Goal: Go to known website: Access a specific website the user already knows

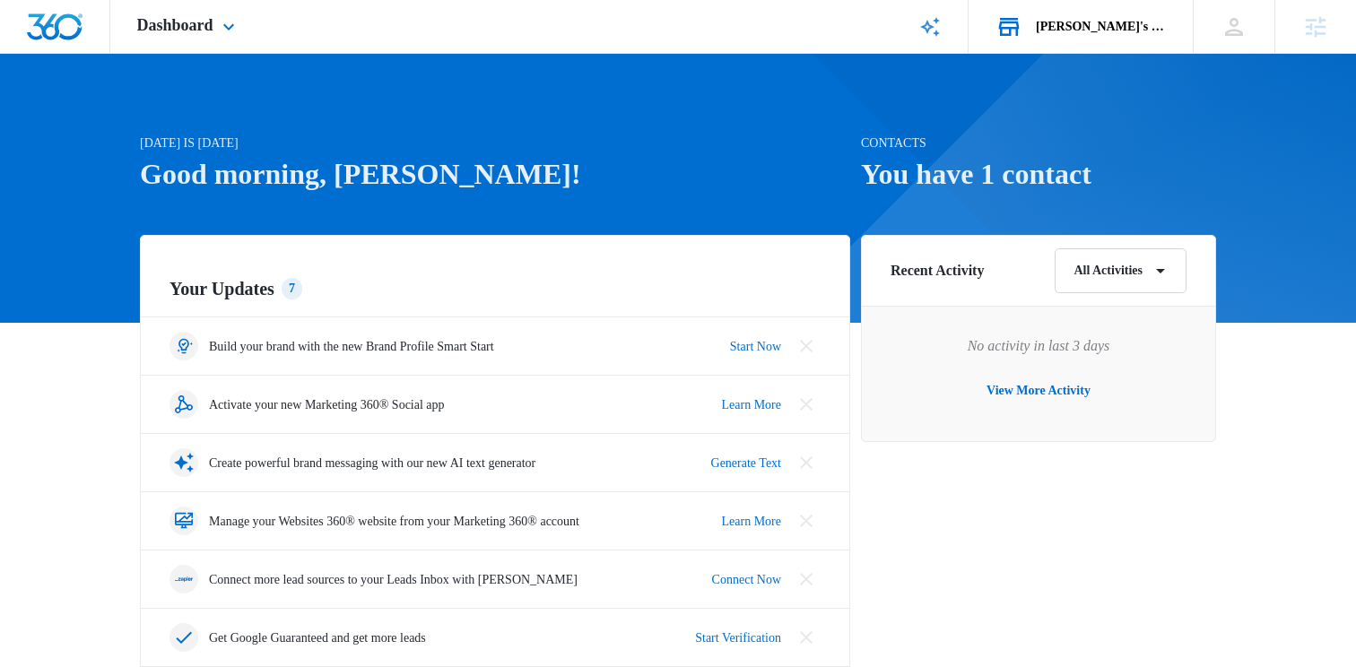
click at [1090, 23] on div "[PERSON_NAME]'s Dance Studio 2" at bounding box center [1101, 27] width 131 height 14
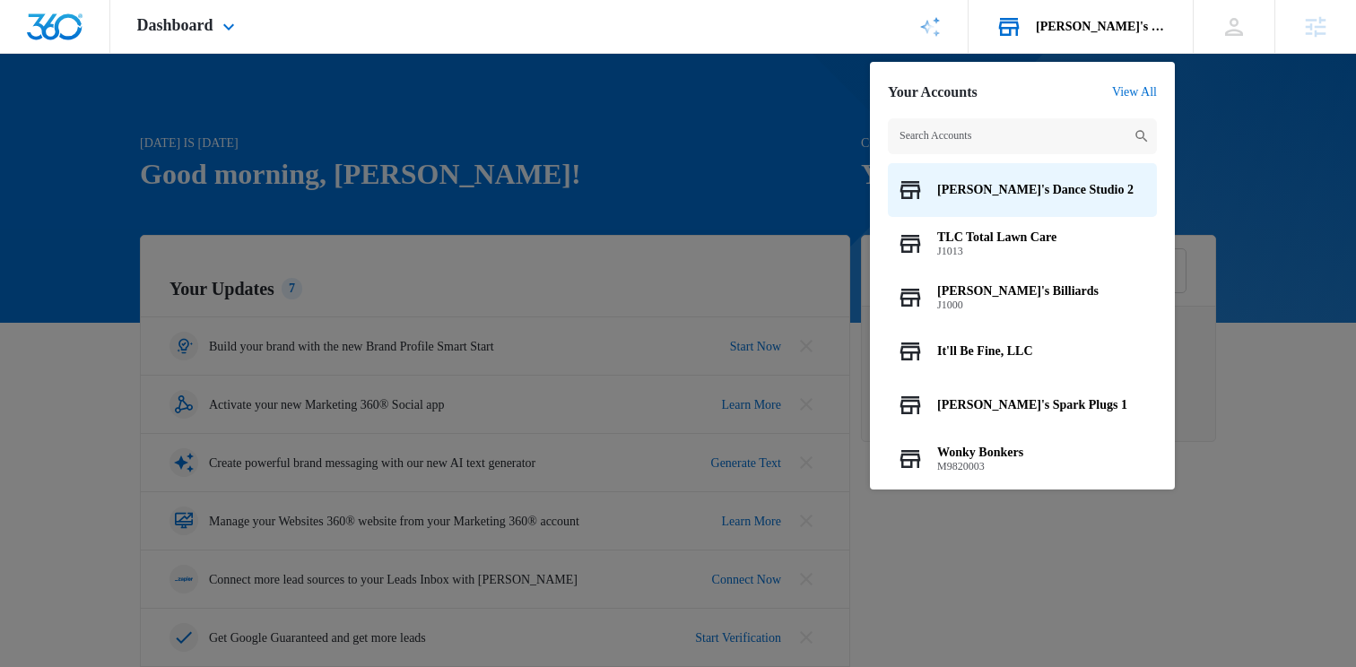
click at [977, 140] on input "text" at bounding box center [1022, 136] width 269 height 36
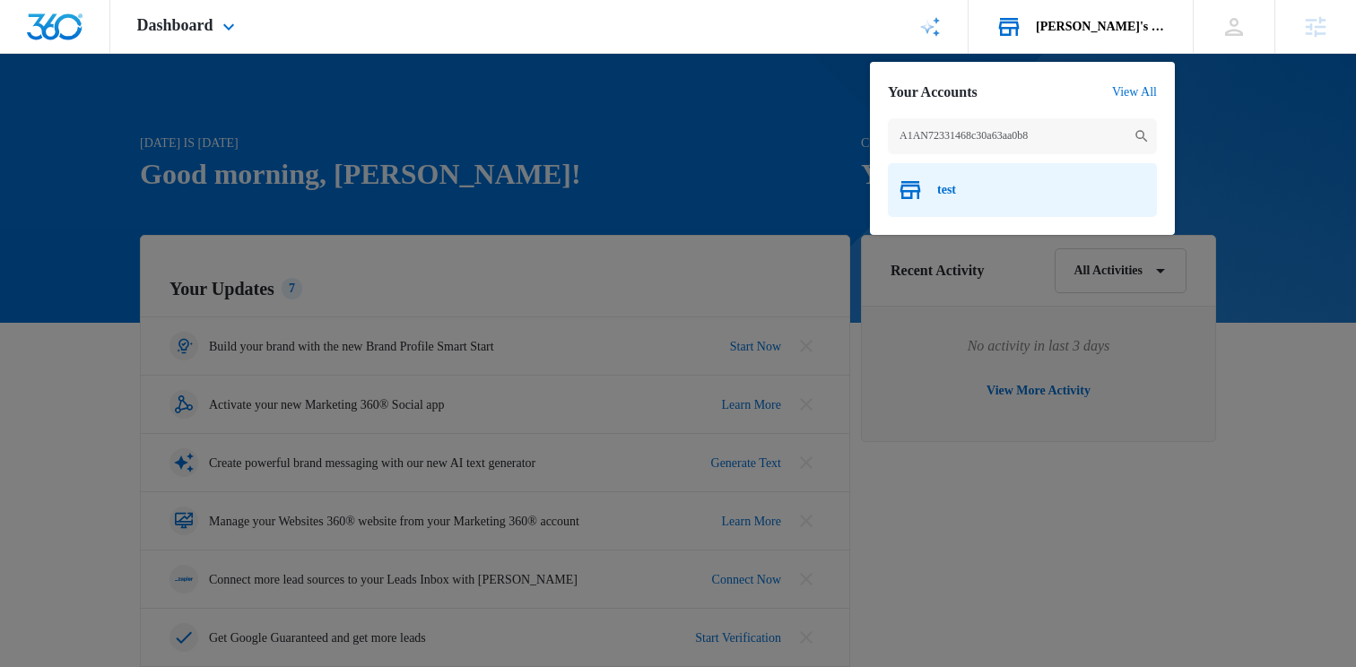
type input "A1AN72331468c30a63aa0b8"
click at [978, 184] on div "test" at bounding box center [1022, 190] width 269 height 54
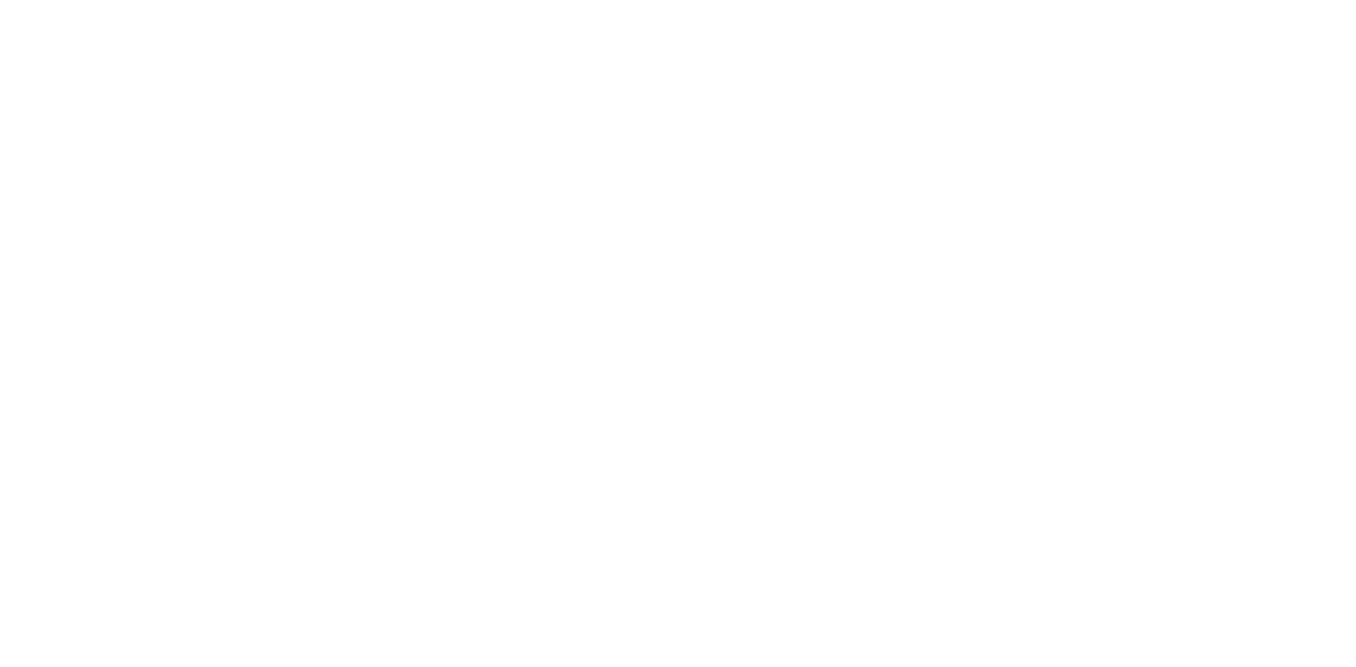
type input "trevor.smith@madwire.com"
